Goal: Information Seeking & Learning: Learn about a topic

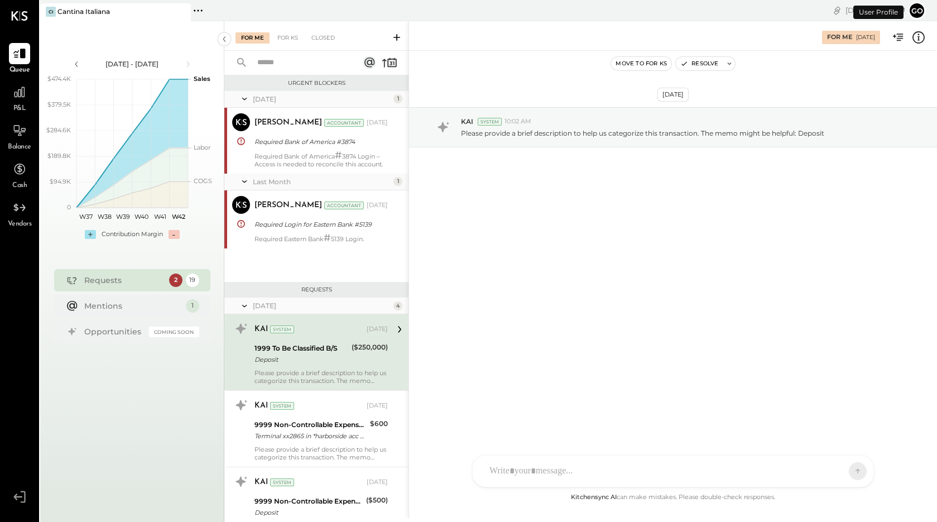
scroll to position [55, 0]
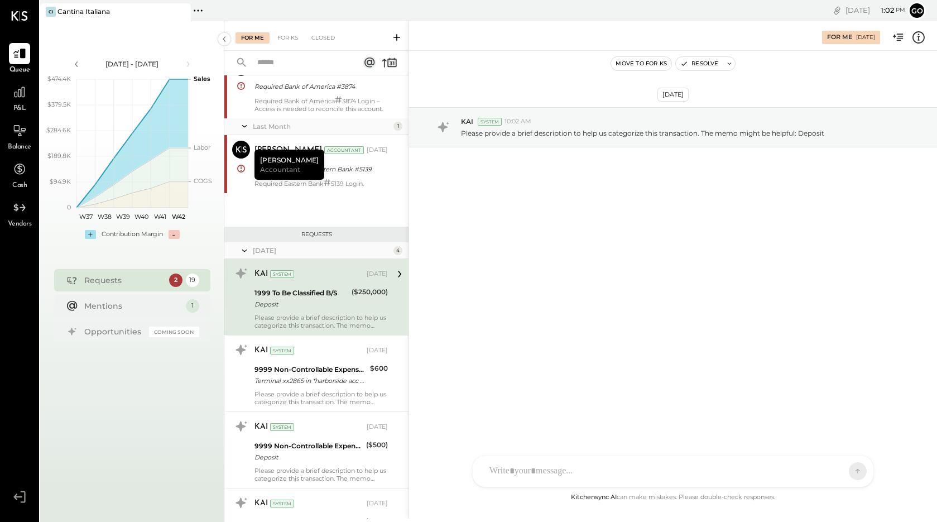
click at [20, 106] on span "P&L" at bounding box center [19, 109] width 13 height 10
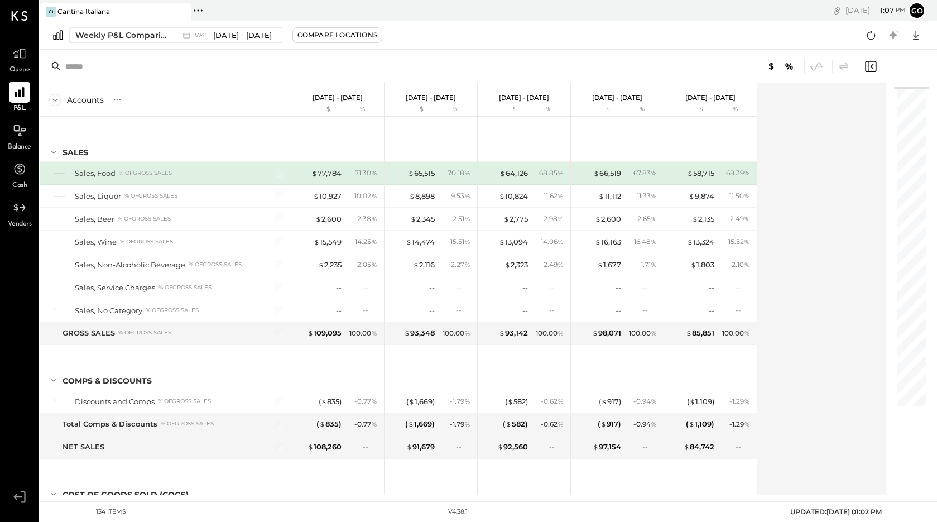
click at [26, 145] on span "Balance" at bounding box center [19, 147] width 23 height 10
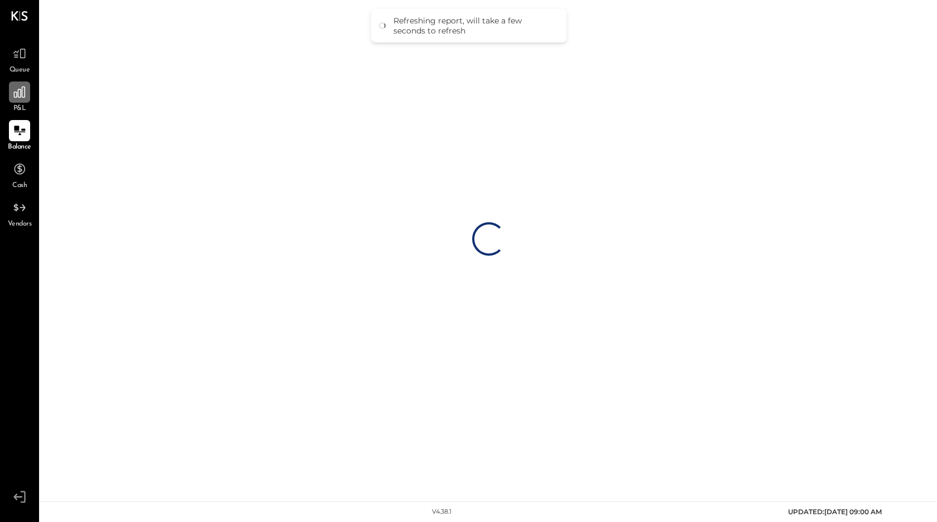
click at [21, 102] on div at bounding box center [19, 92] width 21 height 21
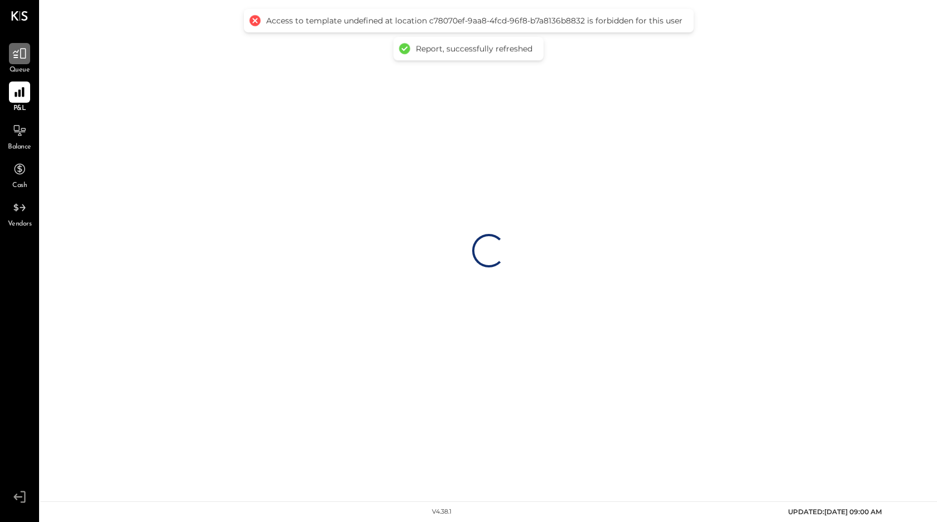
click at [19, 63] on div at bounding box center [19, 53] width 21 height 21
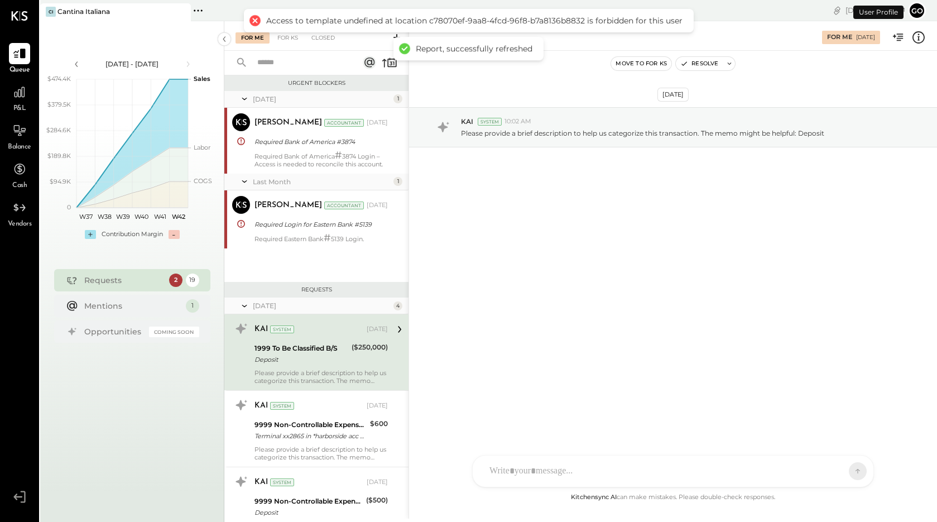
scroll to position [55, 0]
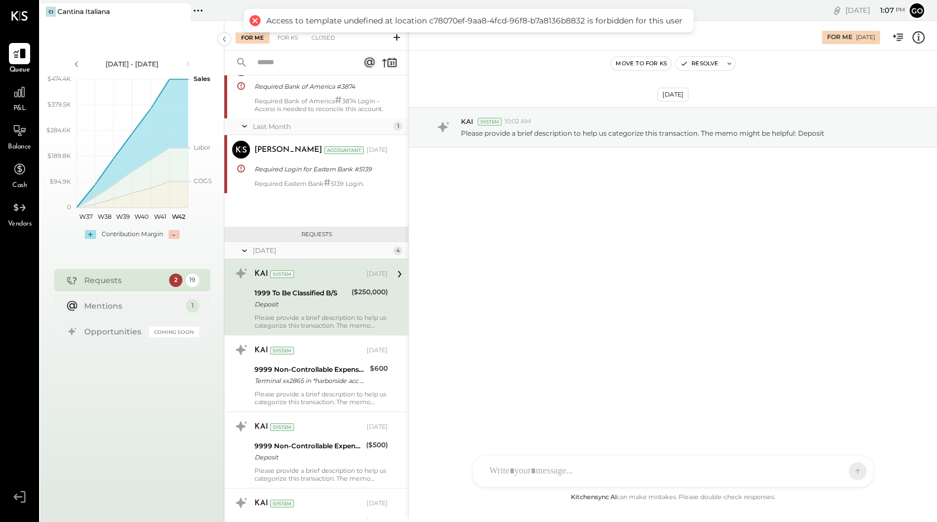
click at [25, 104] on span "P&L" at bounding box center [19, 109] width 13 height 10
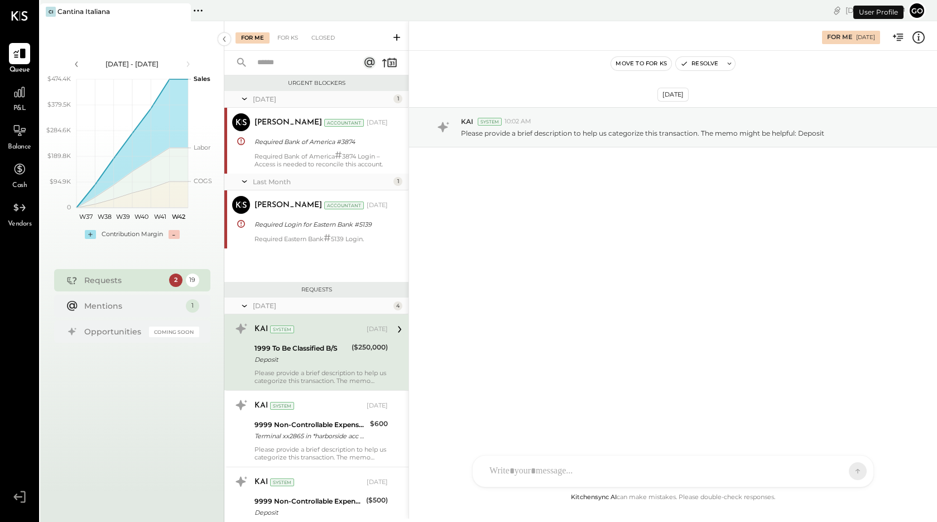
scroll to position [55, 0]
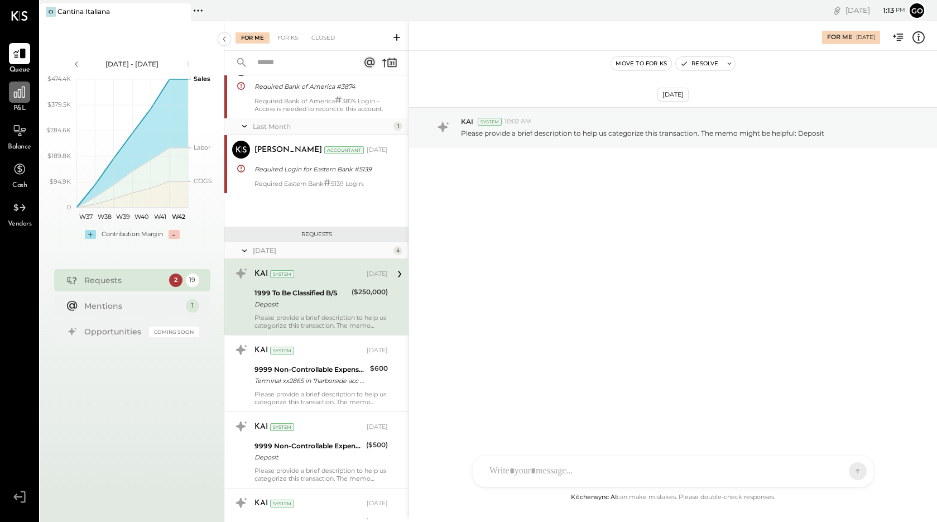
click at [22, 99] on icon at bounding box center [19, 92] width 15 height 15
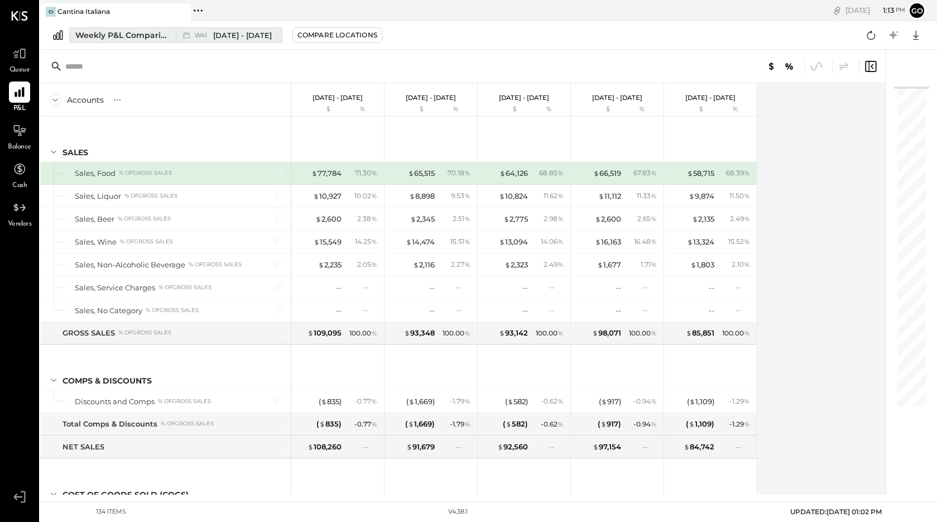
click at [258, 37] on span "[DATE] - [DATE]" at bounding box center [242, 35] width 59 height 11
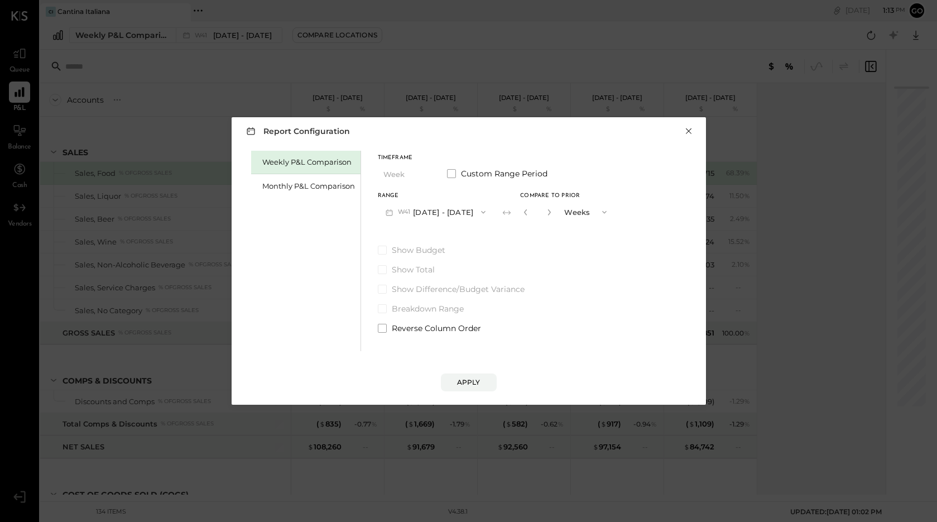
click at [691, 131] on button "×" at bounding box center [689, 131] width 10 height 11
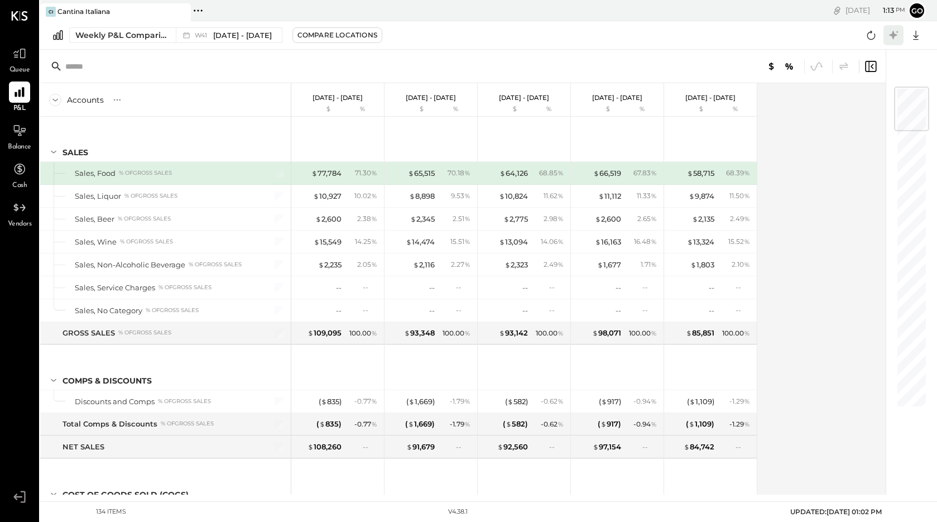
click at [895, 36] on icon at bounding box center [893, 35] width 8 height 8
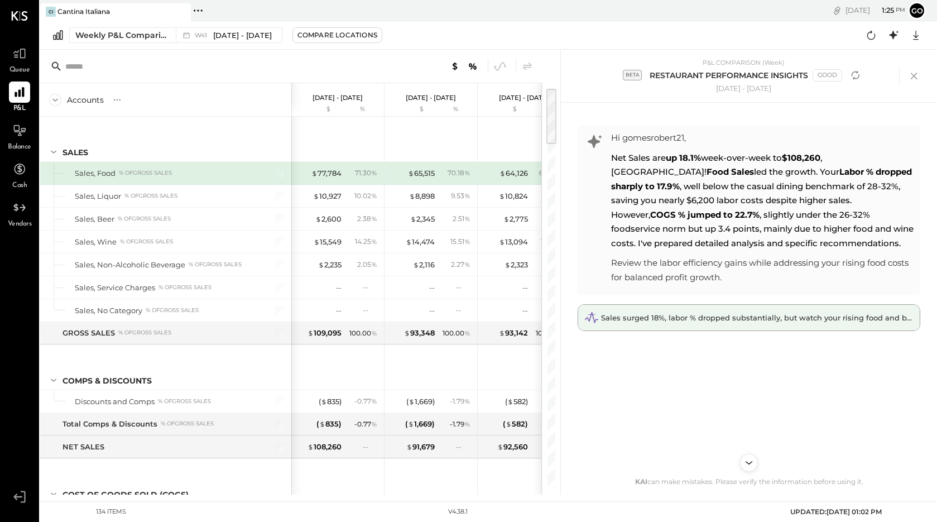
click at [695, 318] on span "Sales surged 18%, labor % dropped substantially, but watch your rising food and…" at bounding box center [799, 317] width 396 height 9
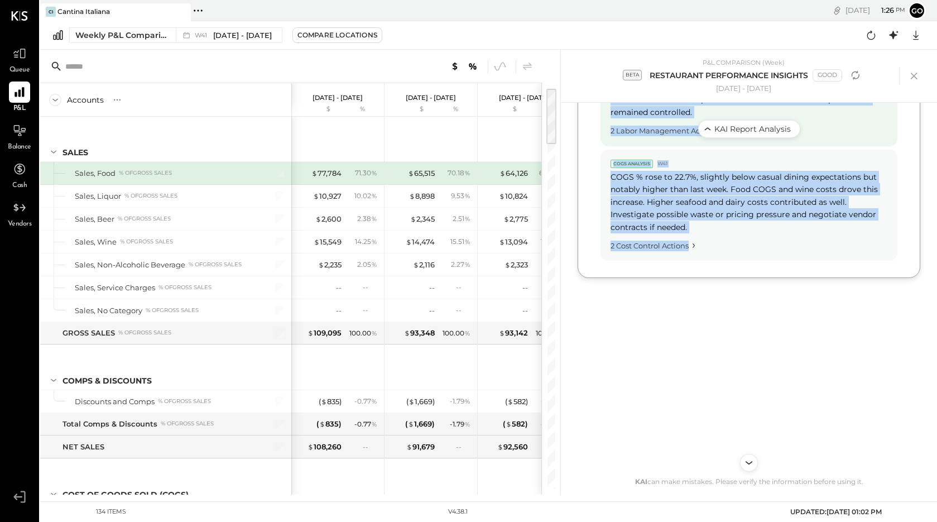
scroll to position [1060, 0]
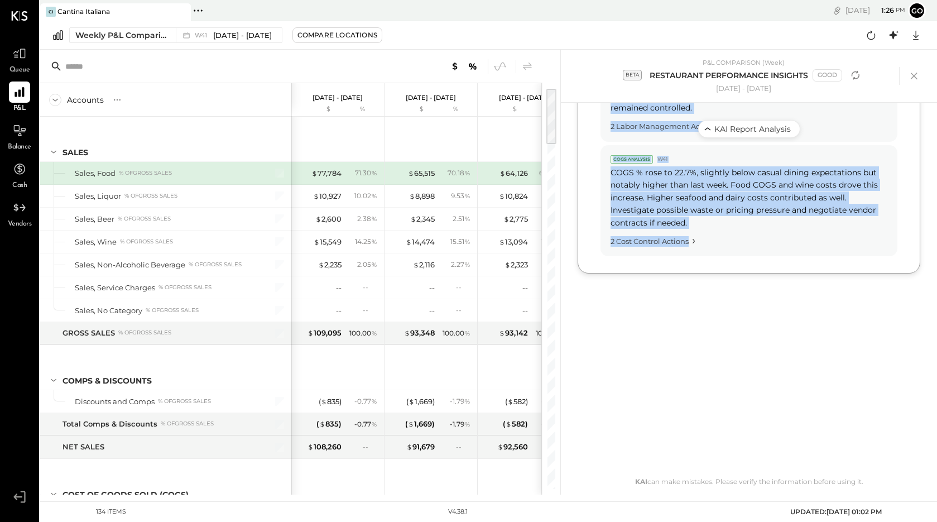
drag, startPoint x: 610, startPoint y: 155, endPoint x: 721, endPoint y: 489, distance: 352.6
click at [721, 489] on div "Hi gomesrobert21, Net Sales are up 18.1% week-over-week to $108,260 , NICE! Foo…" at bounding box center [749, 299] width 365 height 392
copy div "Net Sales are up 18.1% week-over-week to $108,260 , NICE! Food Sales led the gr…"
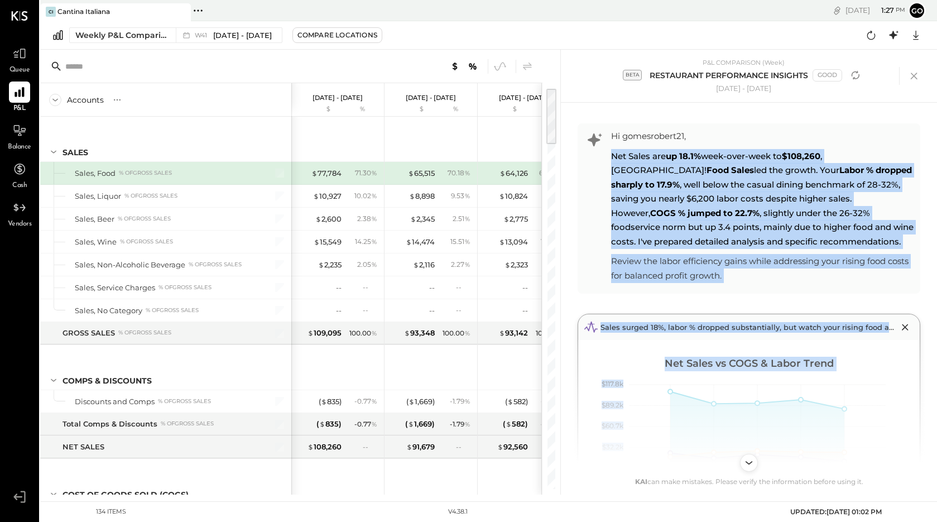
scroll to position [0, 0]
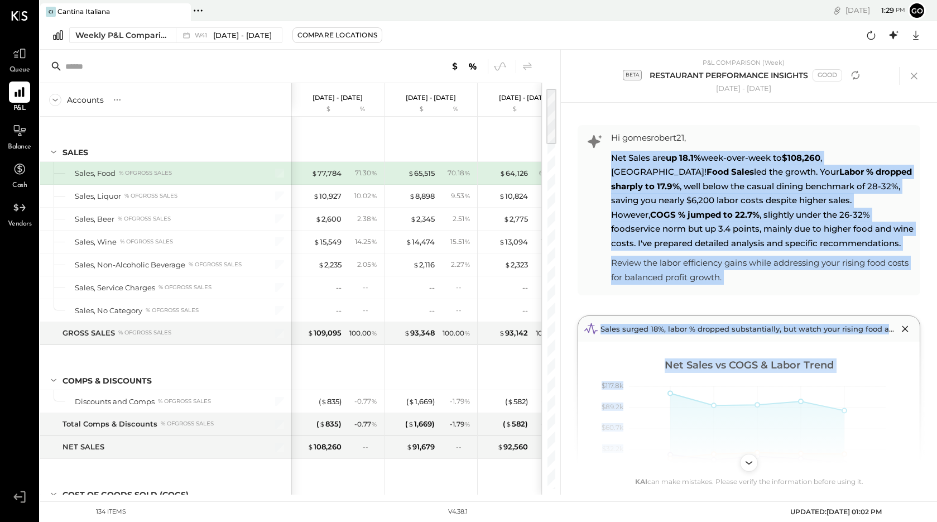
click at [713, 242] on div "Net Sales are up 18.1% week-over-week to $108,260 , NICE! Food Sales led the gr…" at bounding box center [763, 201] width 304 height 100
